Goal: Transaction & Acquisition: Purchase product/service

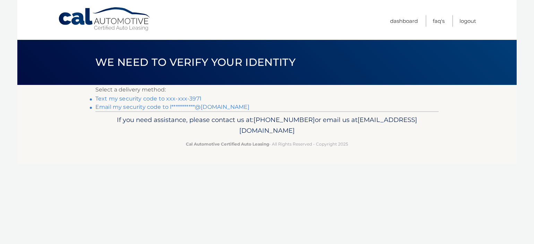
click at [192, 97] on link "Text my security code to xxx-xxx-3971" at bounding box center [148, 98] width 106 height 7
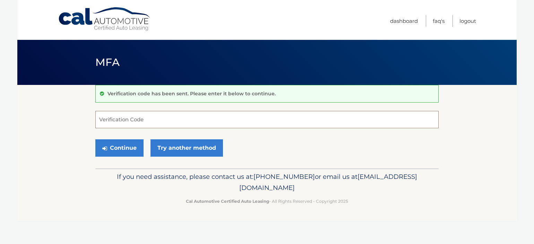
click at [296, 117] on input "Verification Code" at bounding box center [266, 119] width 343 height 17
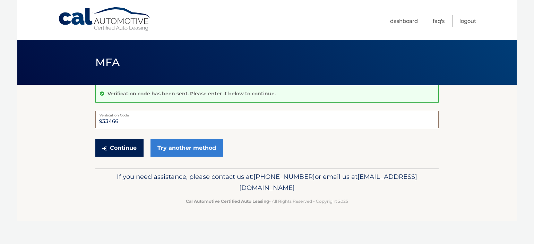
type input "933466"
click at [114, 148] on button "Continue" at bounding box center [119, 147] width 48 height 17
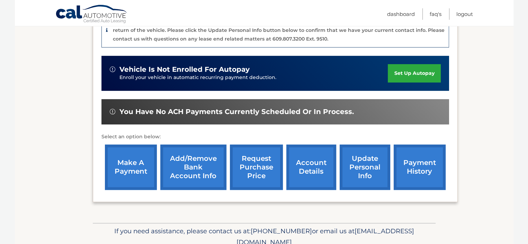
scroll to position [208, 0]
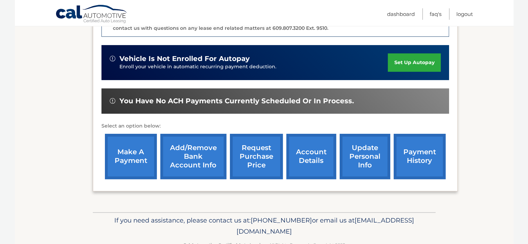
click at [131, 148] on link "make a payment" at bounding box center [131, 156] width 52 height 45
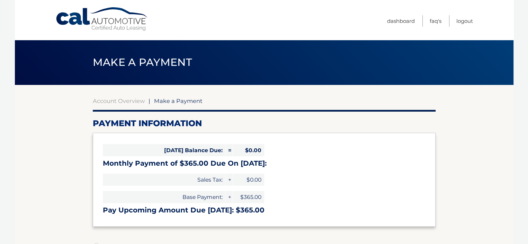
select select "OTcxYjhlMjgtNWZiMC00NDdjLWJmNTMtMmI4ZWQyYzQwMjMw"
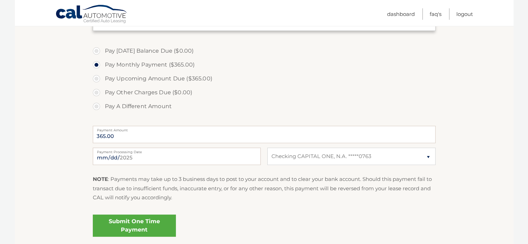
scroll to position [208, 0]
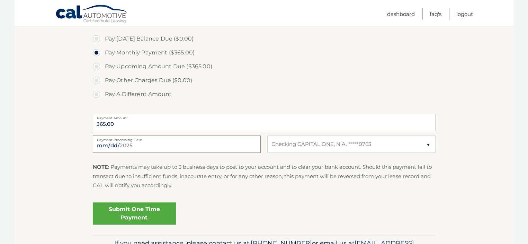
click at [172, 145] on input "2025-10-02" at bounding box center [177, 143] width 168 height 17
type input "2025-10-10"
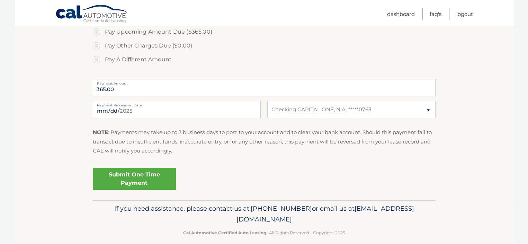
click at [144, 172] on link "Submit One Time Payment" at bounding box center [134, 179] width 83 height 22
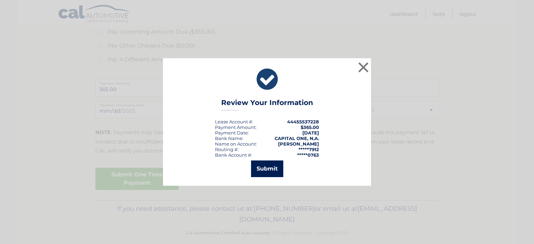
click at [269, 166] on button "Submit" at bounding box center [267, 168] width 32 height 17
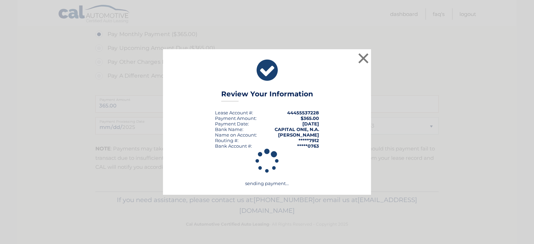
scroll to position [226, 0]
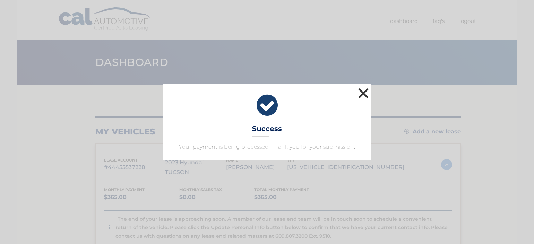
click at [366, 94] on button "×" at bounding box center [363, 93] width 14 height 14
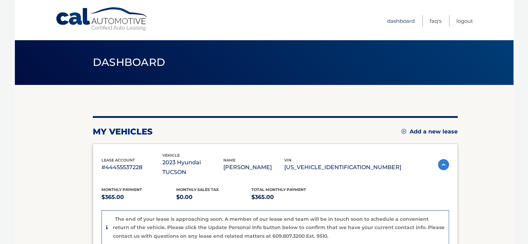
click at [403, 19] on link "Dashboard" at bounding box center [401, 20] width 28 height 11
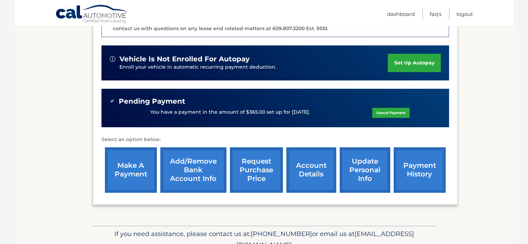
scroll to position [208, 0]
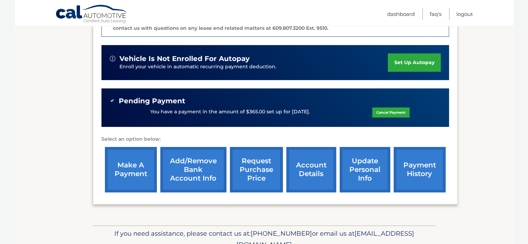
click at [368, 161] on link "update personal info" at bounding box center [365, 169] width 51 height 45
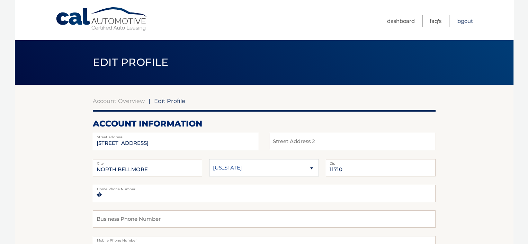
click at [470, 20] on link "Logout" at bounding box center [465, 20] width 17 height 11
